Goal: Find specific page/section: Find specific page/section

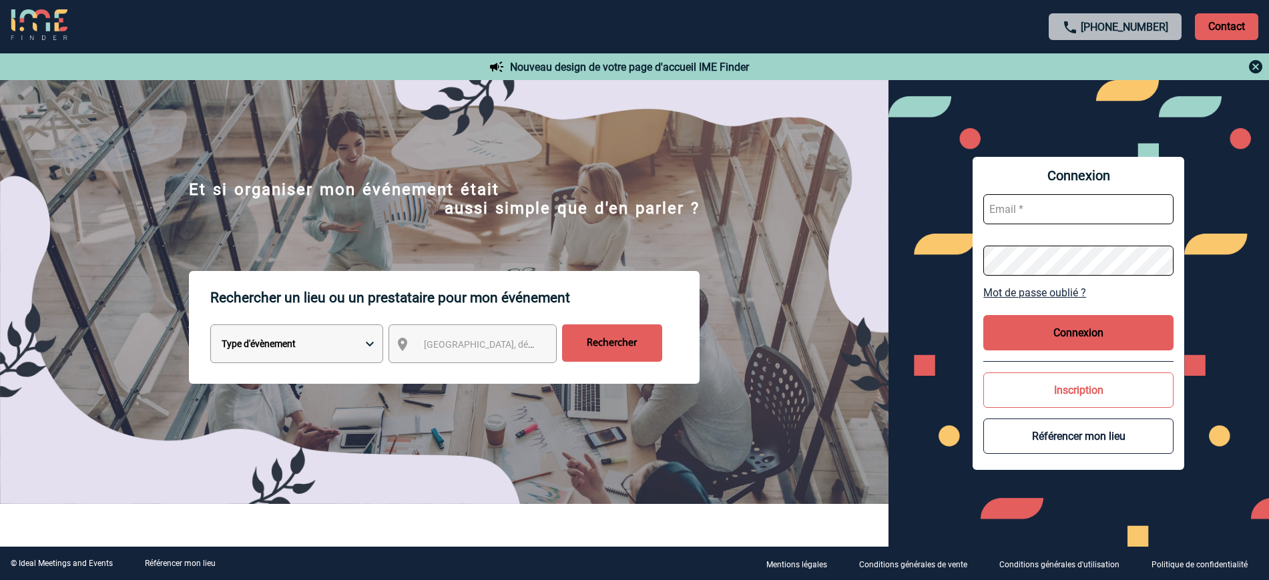
type input "ltrellu@ime-groupe.com"
click at [1076, 342] on button "Connexion" at bounding box center [1078, 332] width 190 height 35
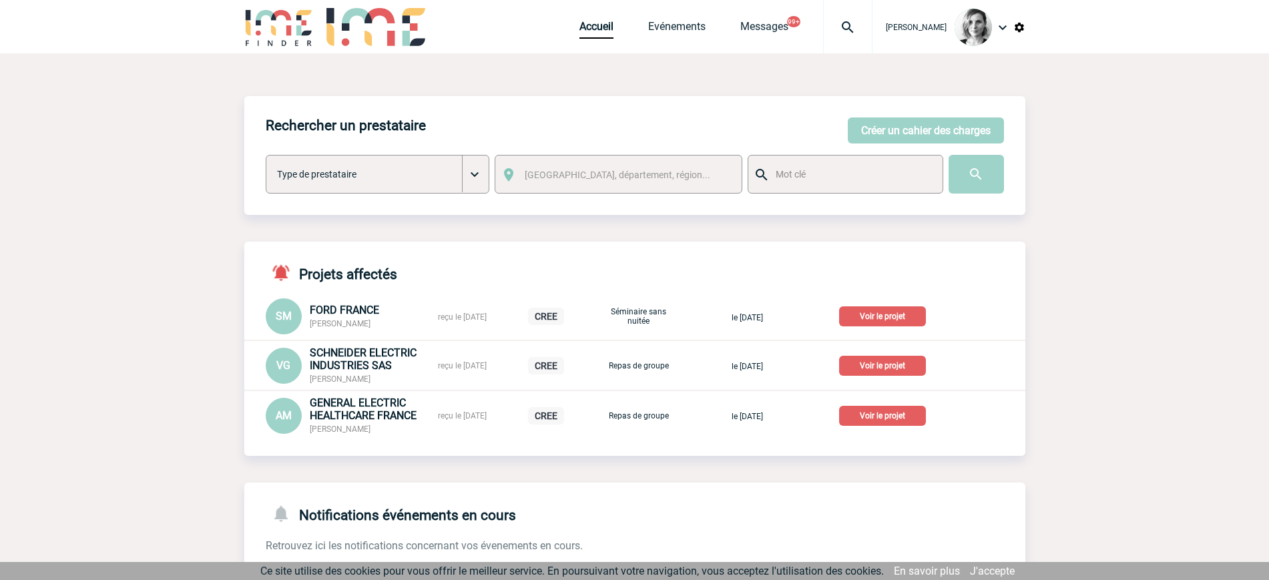
click at [863, 28] on img at bounding box center [847, 27] width 48 height 16
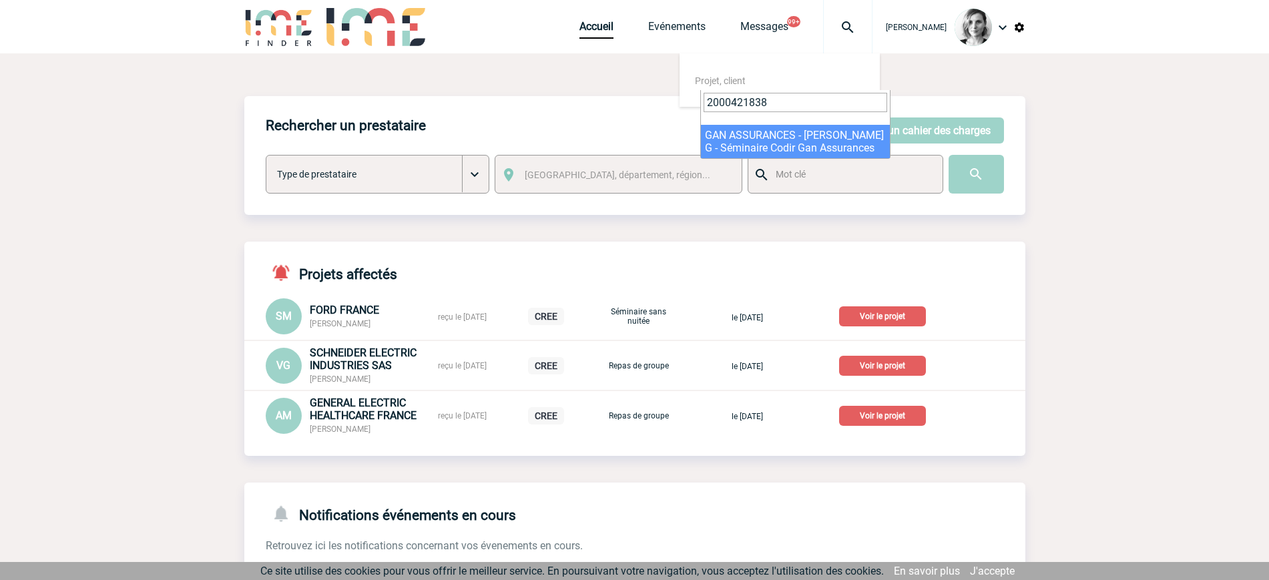
type input "2000421838"
select select "21339"
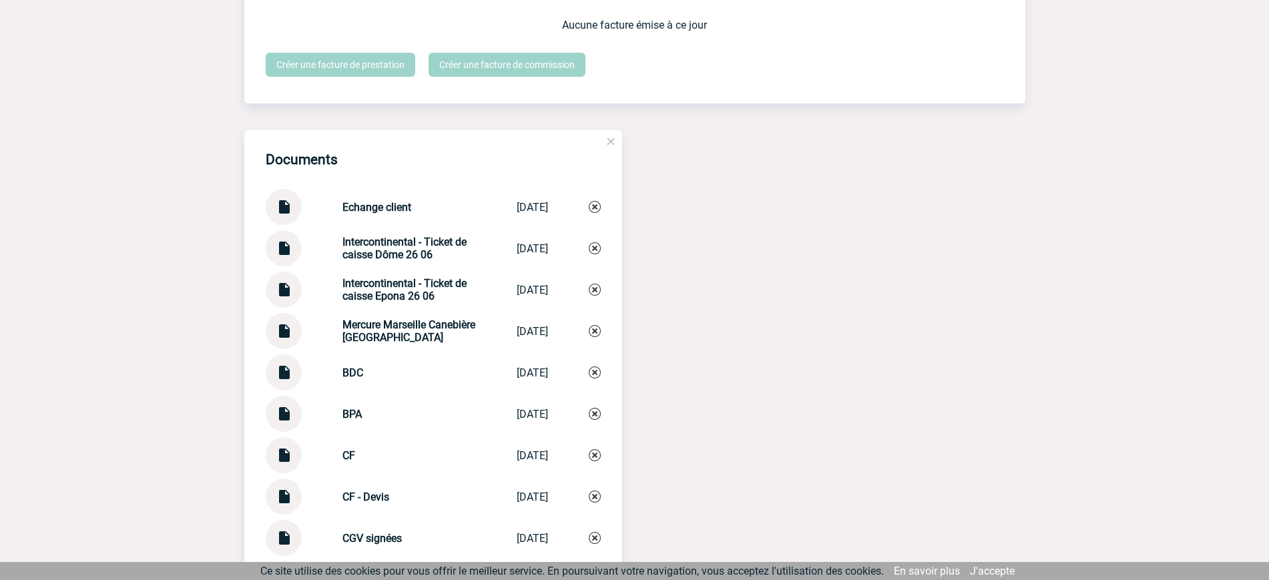
scroll to position [2419, 0]
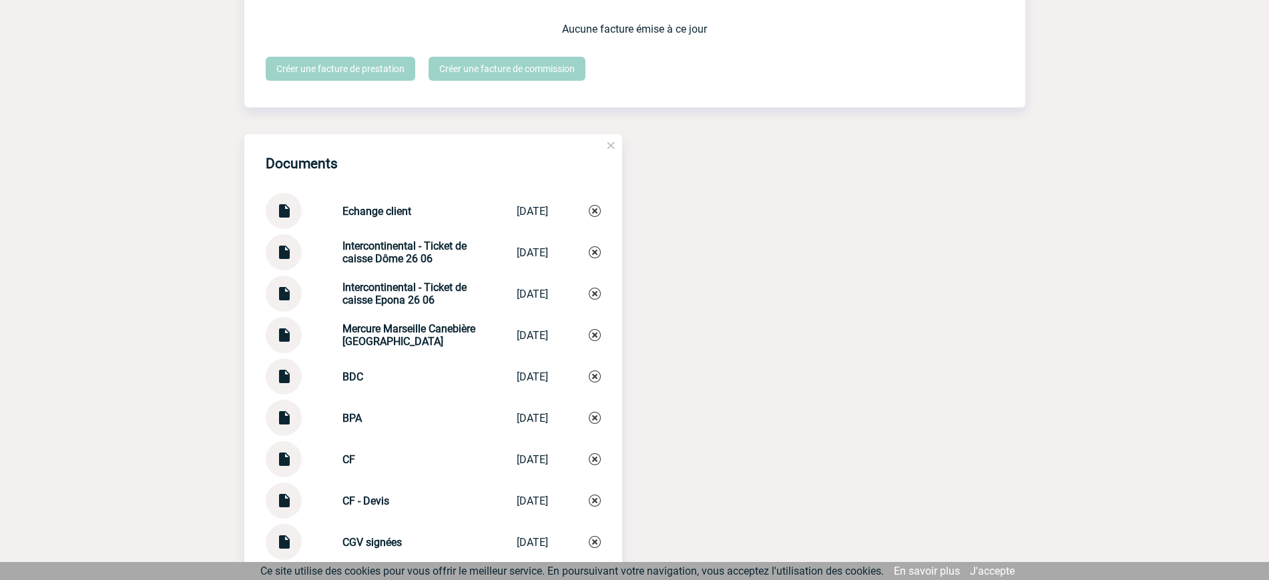
click at [283, 260] on img at bounding box center [283, 247] width 17 height 26
click at [277, 300] on img at bounding box center [283, 289] width 17 height 26
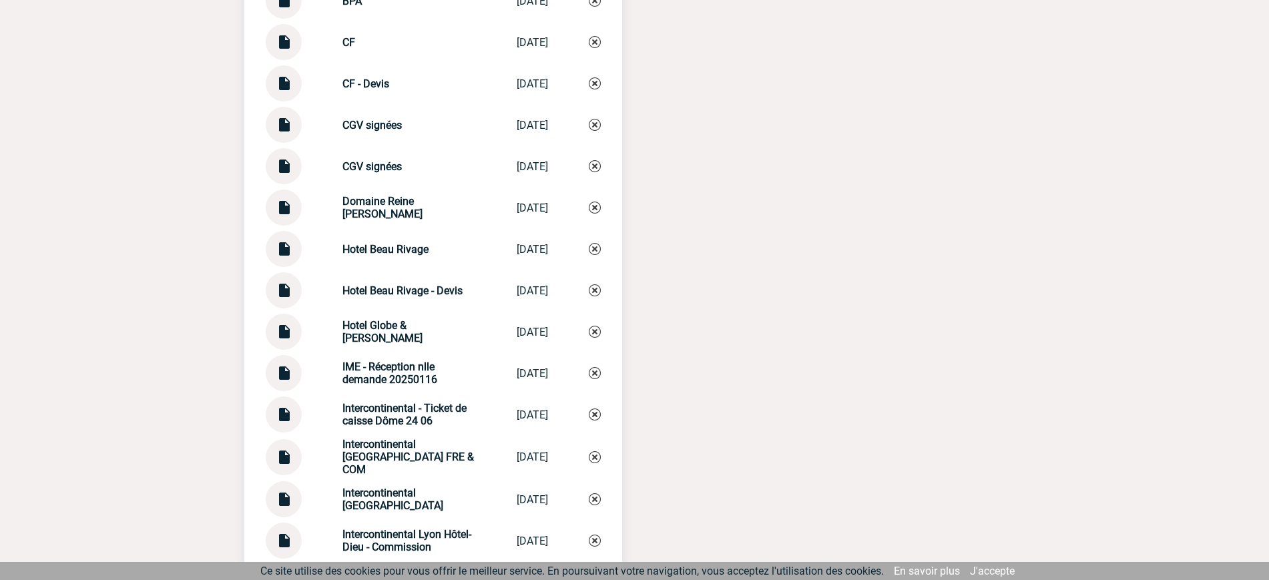
scroll to position [2920, 0]
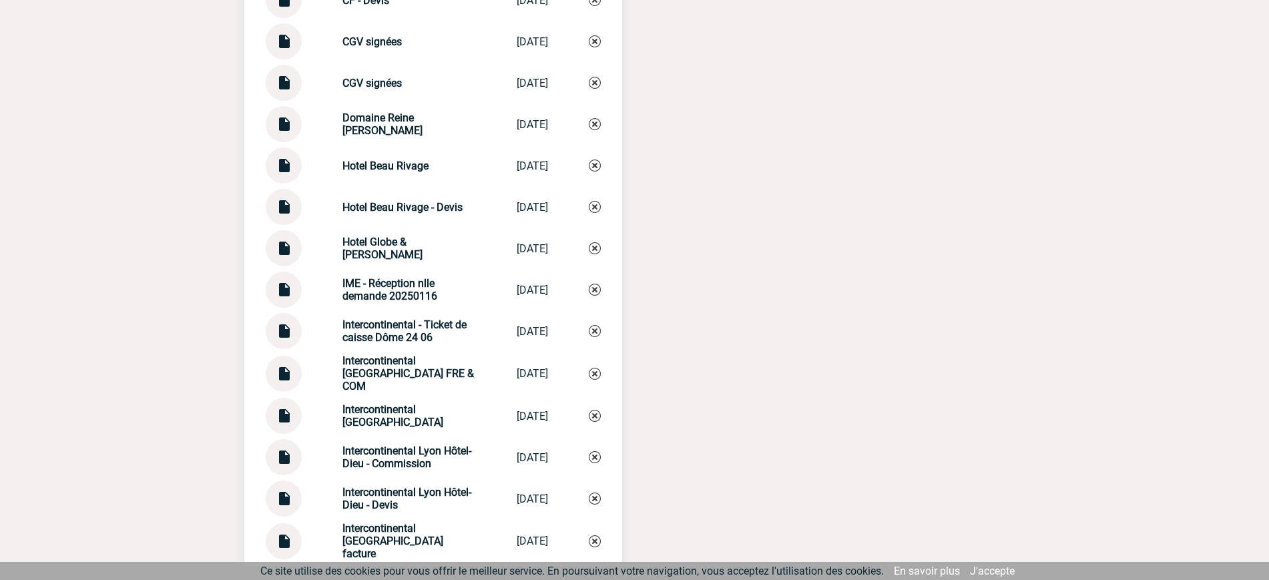
click at [287, 339] on img at bounding box center [283, 326] width 17 height 26
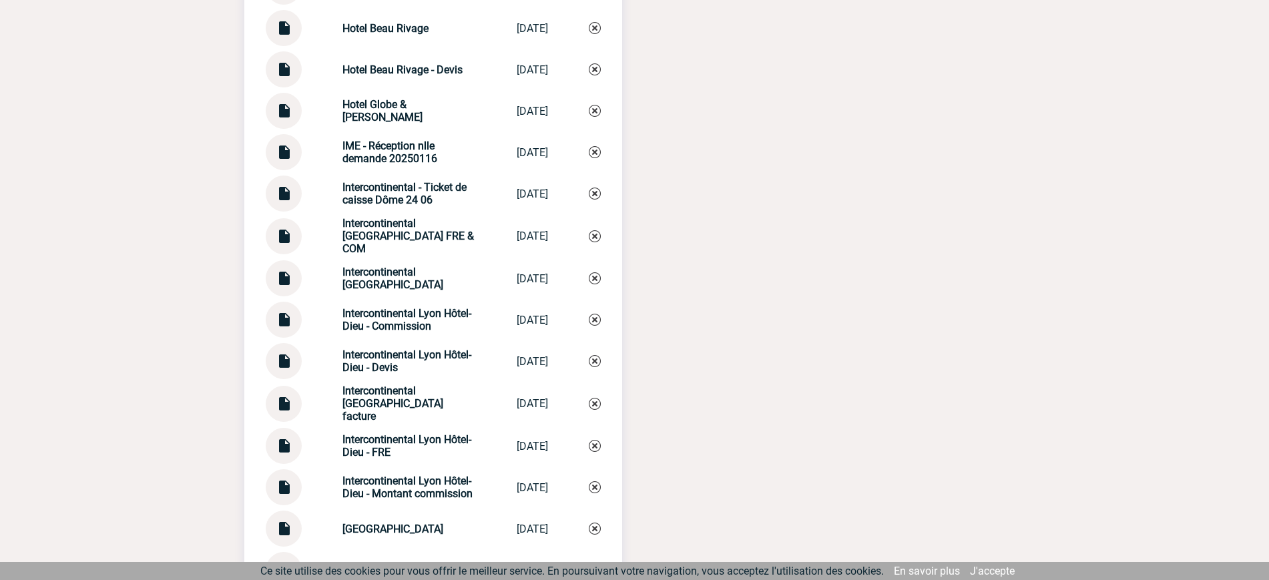
scroll to position [3086, 0]
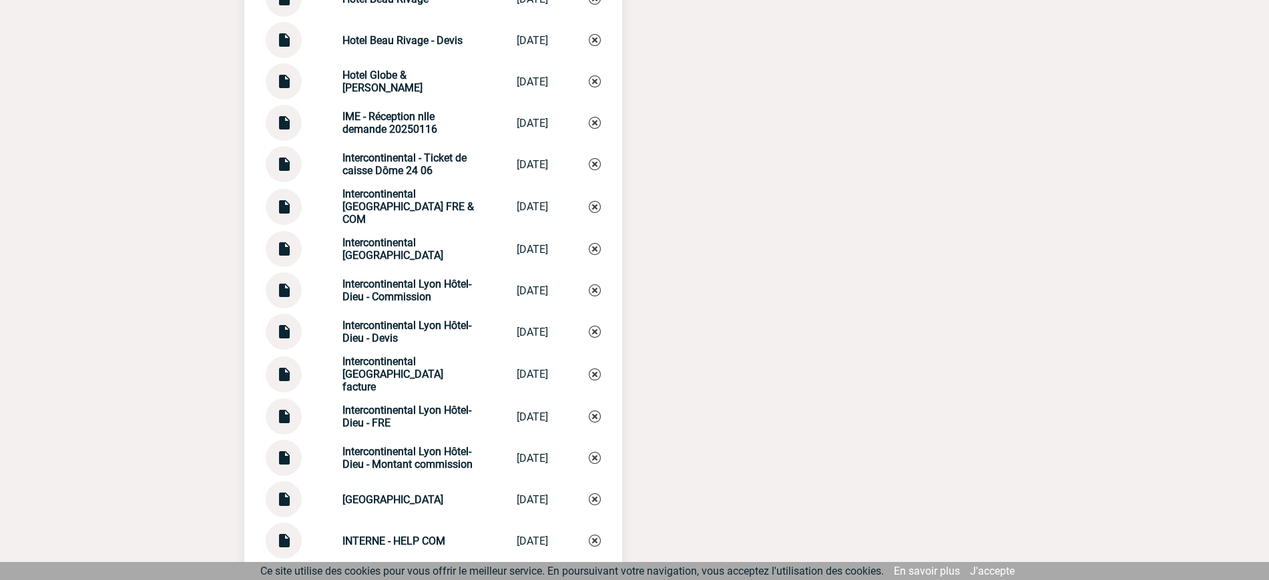
click at [289, 417] on img at bounding box center [283, 411] width 17 height 26
